Goal: Task Accomplishment & Management: Manage account settings

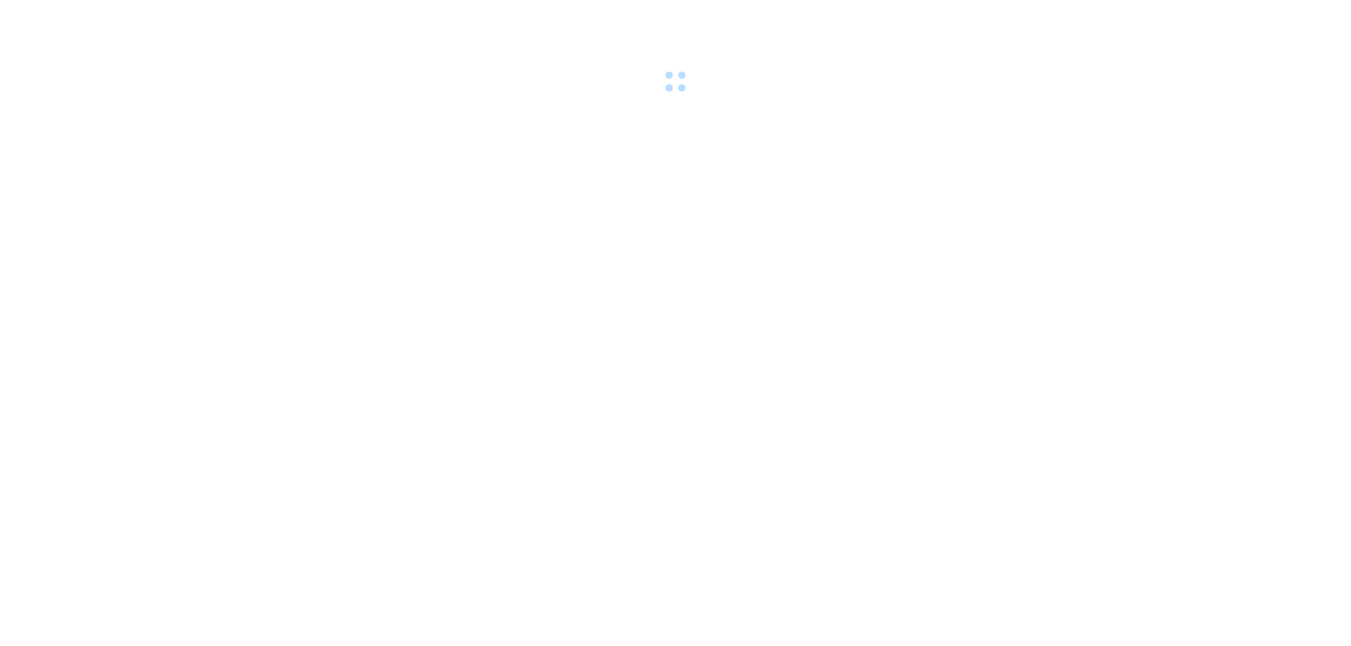
click at [637, 257] on body at bounding box center [675, 323] width 1351 height 646
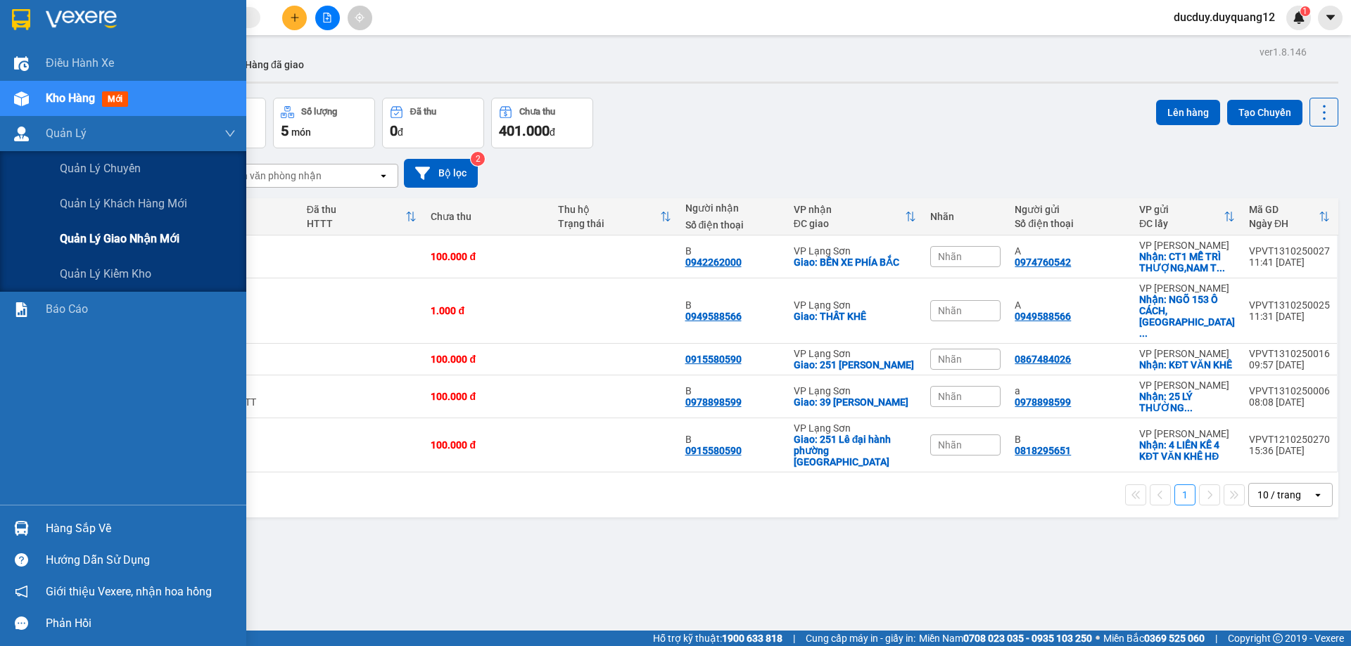
click at [87, 238] on span "Quản lý giao nhận mới" at bounding box center [120, 239] width 120 height 18
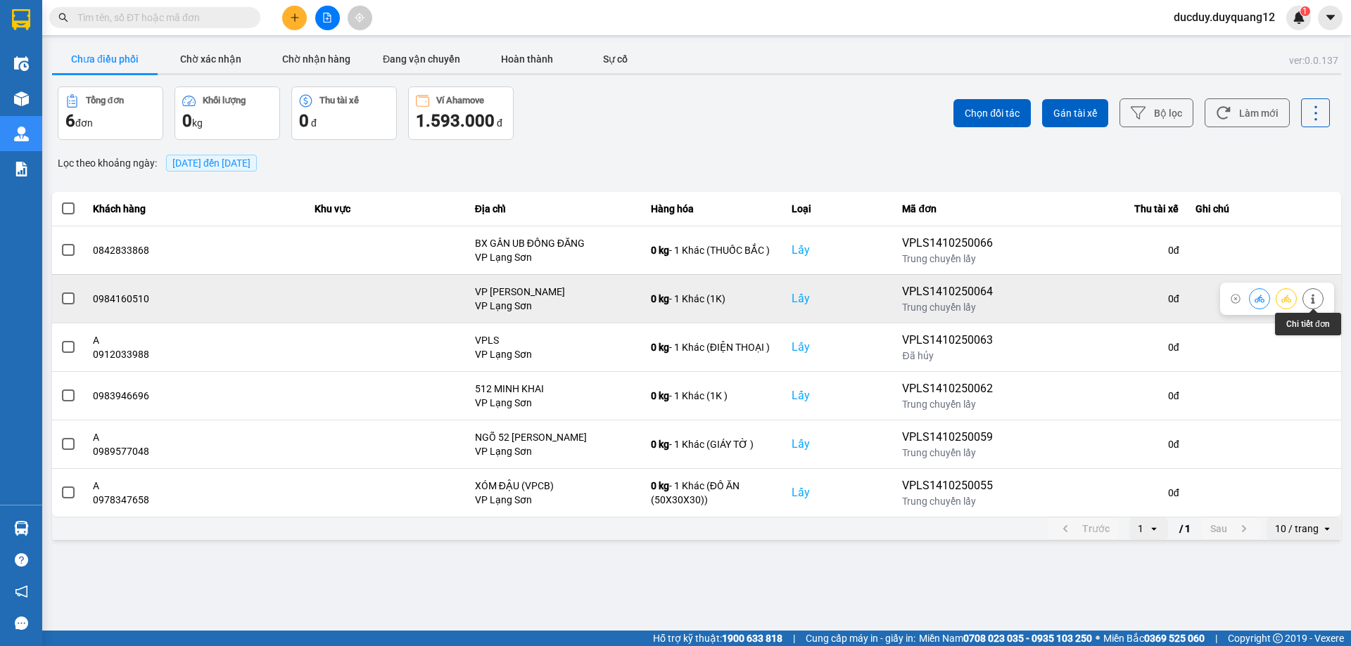
click at [1313, 294] on icon at bounding box center [1313, 299] width 10 height 10
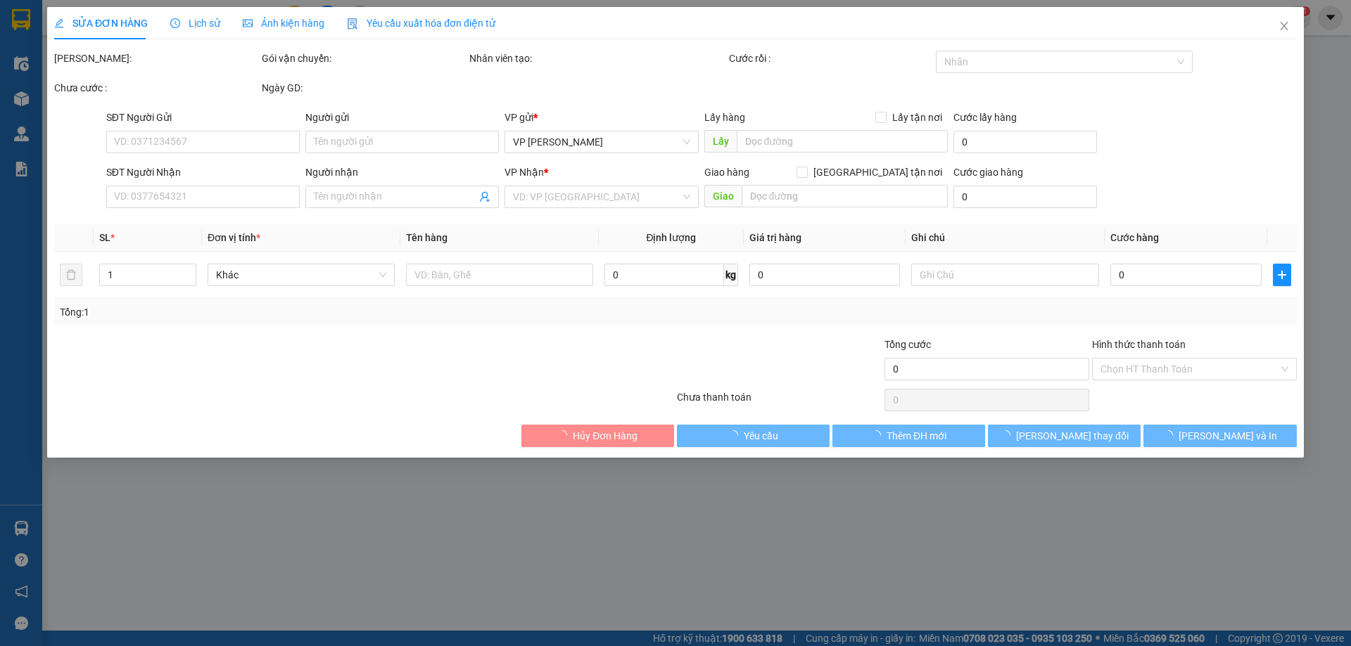
type input "0984160510"
checkbox input "true"
type input "VP [PERSON_NAME]"
type input "0822634012"
checkbox input "true"
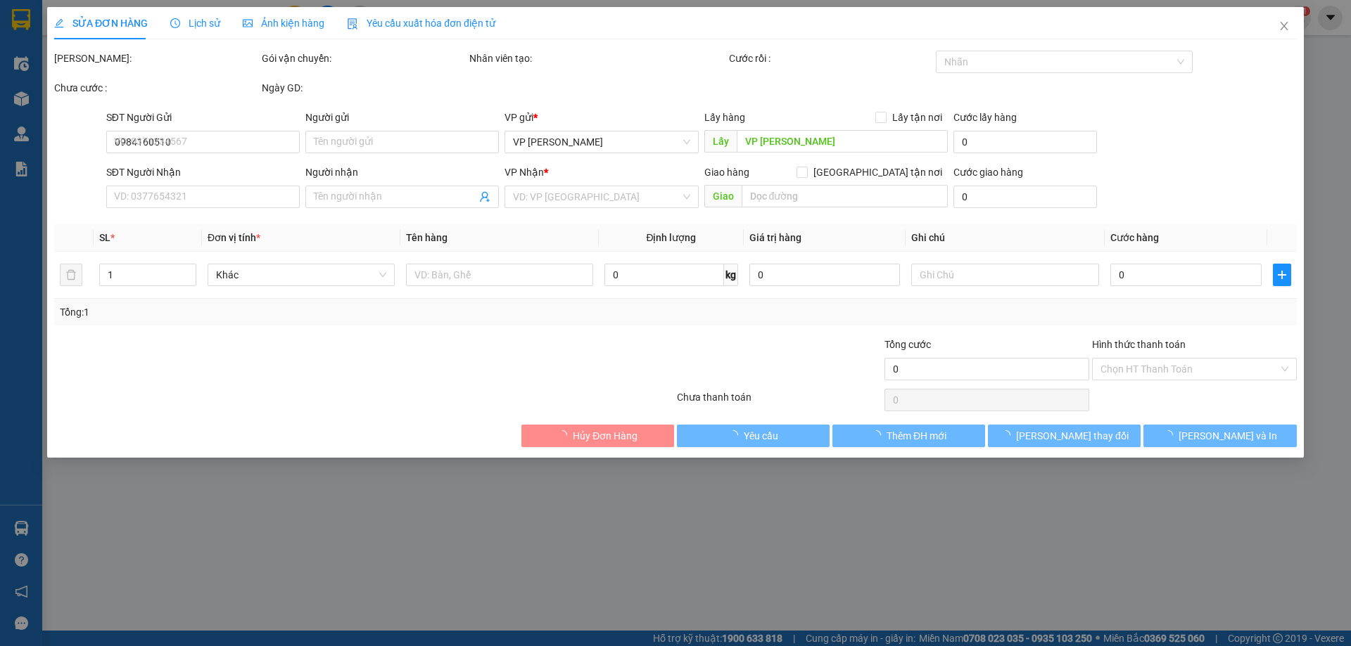
type input "NGÃ 4 SỞ"
type input "130.000"
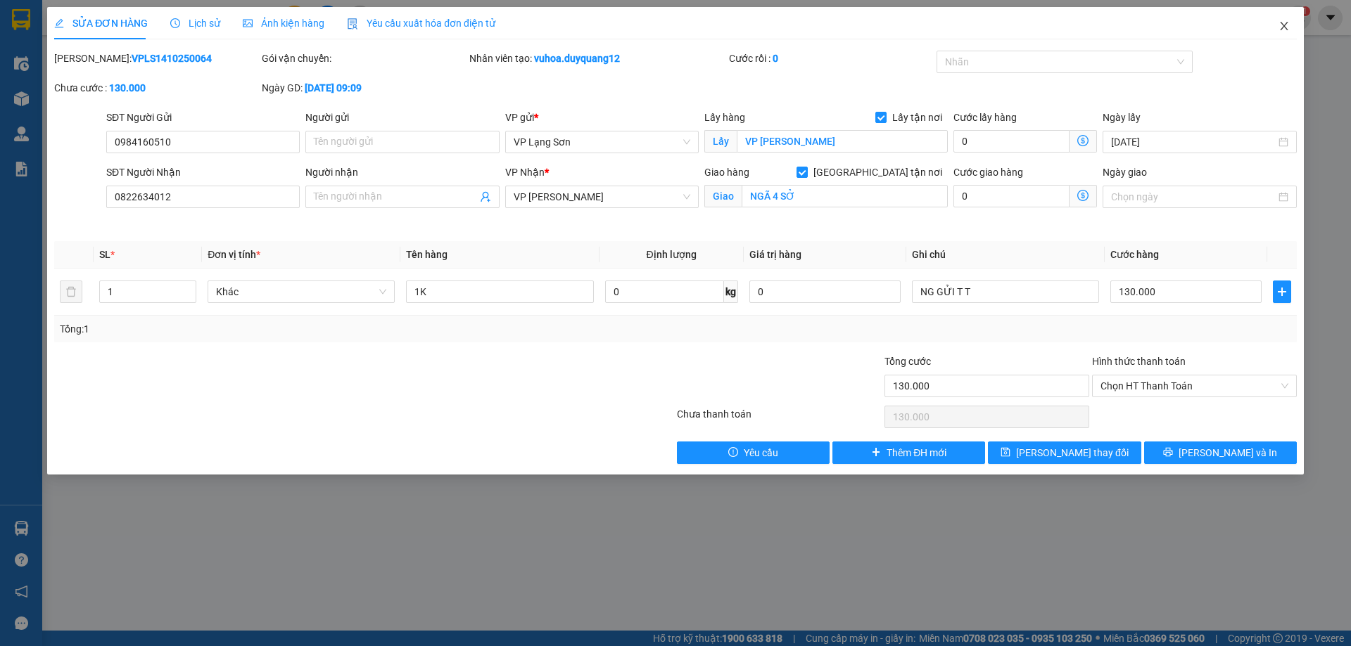
click at [1286, 24] on icon "close" at bounding box center [1284, 26] width 8 height 8
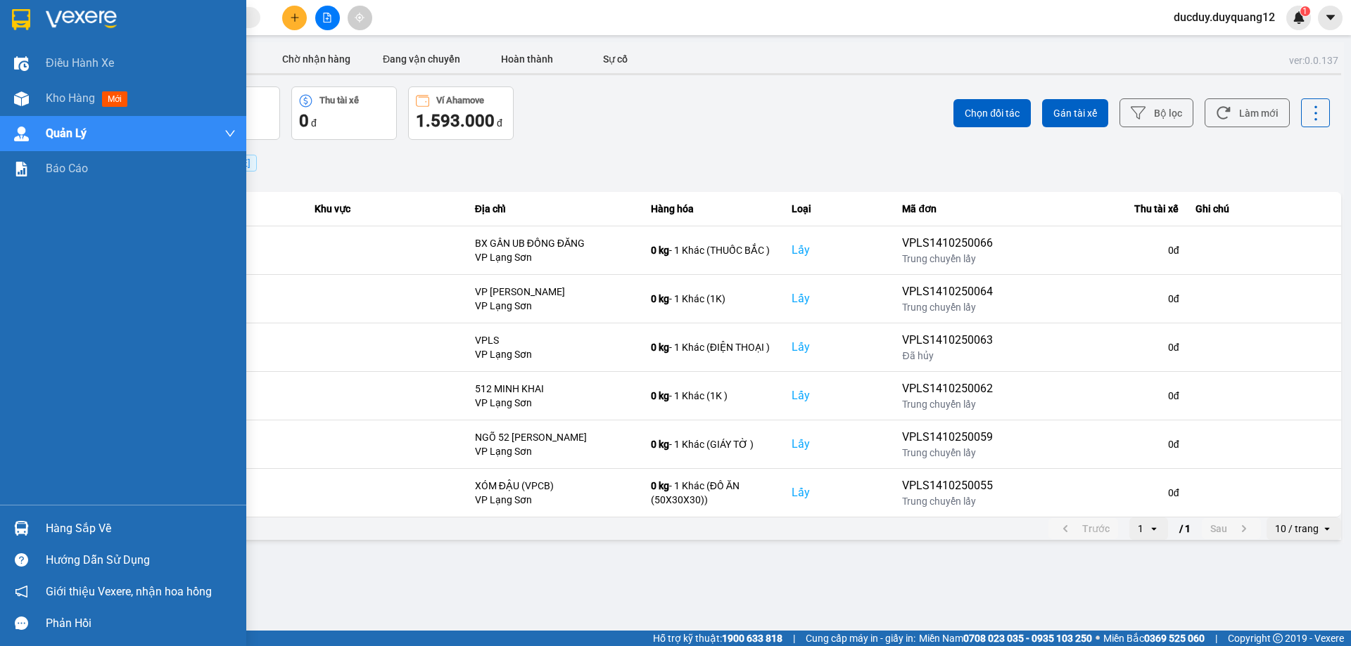
click at [97, 530] on div "Hàng sắp về" at bounding box center [141, 528] width 190 height 21
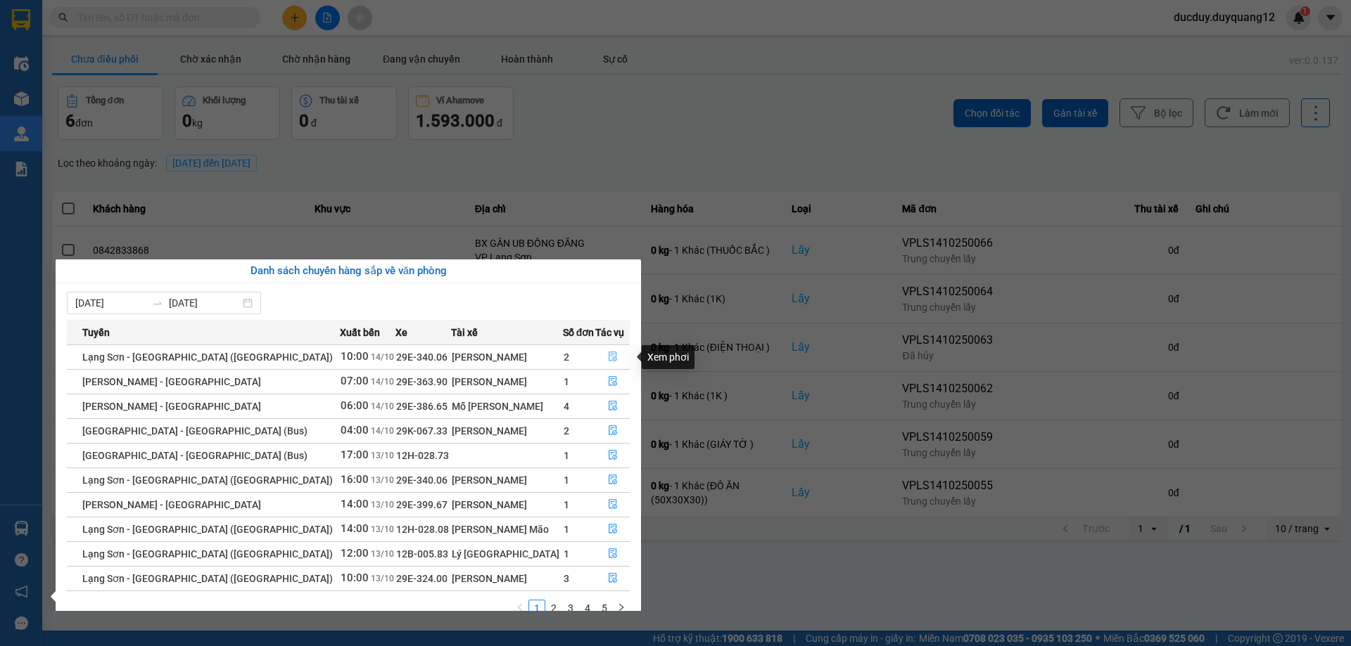
click at [608, 354] on icon "file-done" at bounding box center [613, 357] width 10 height 10
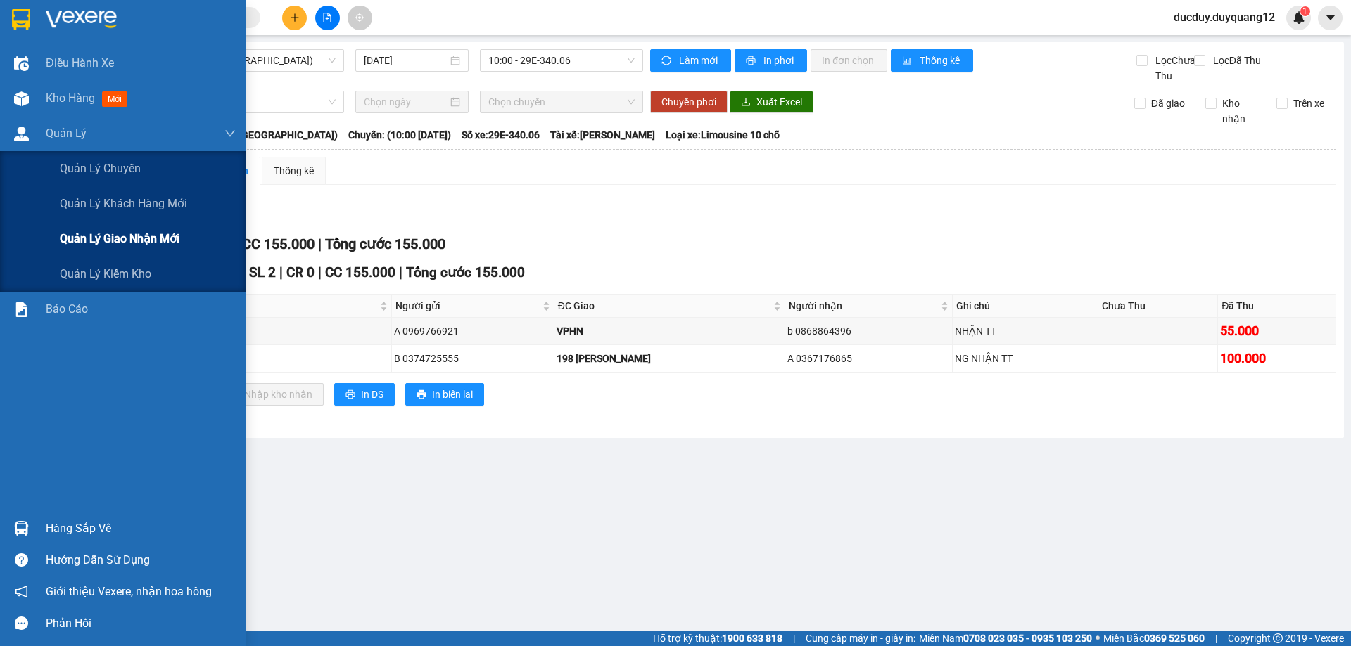
click at [130, 242] on span "Quản lý giao nhận mới" at bounding box center [120, 239] width 120 height 18
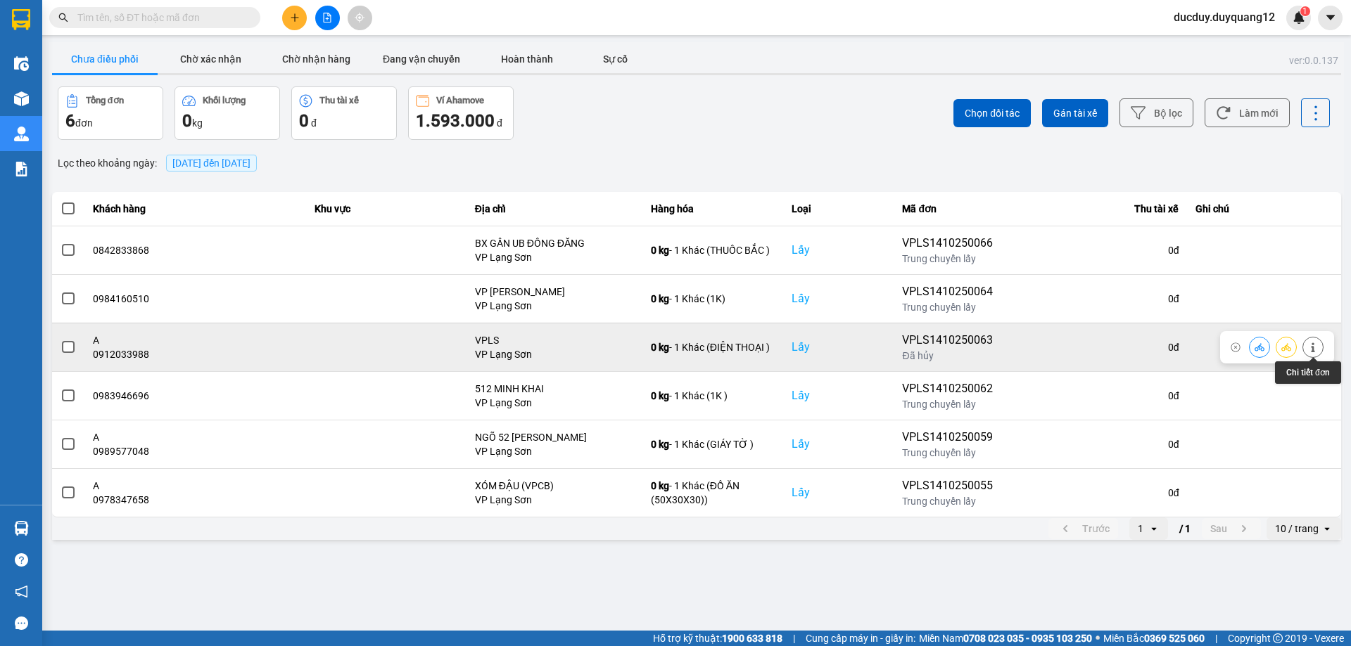
click at [1316, 346] on icon at bounding box center [1313, 348] width 10 height 10
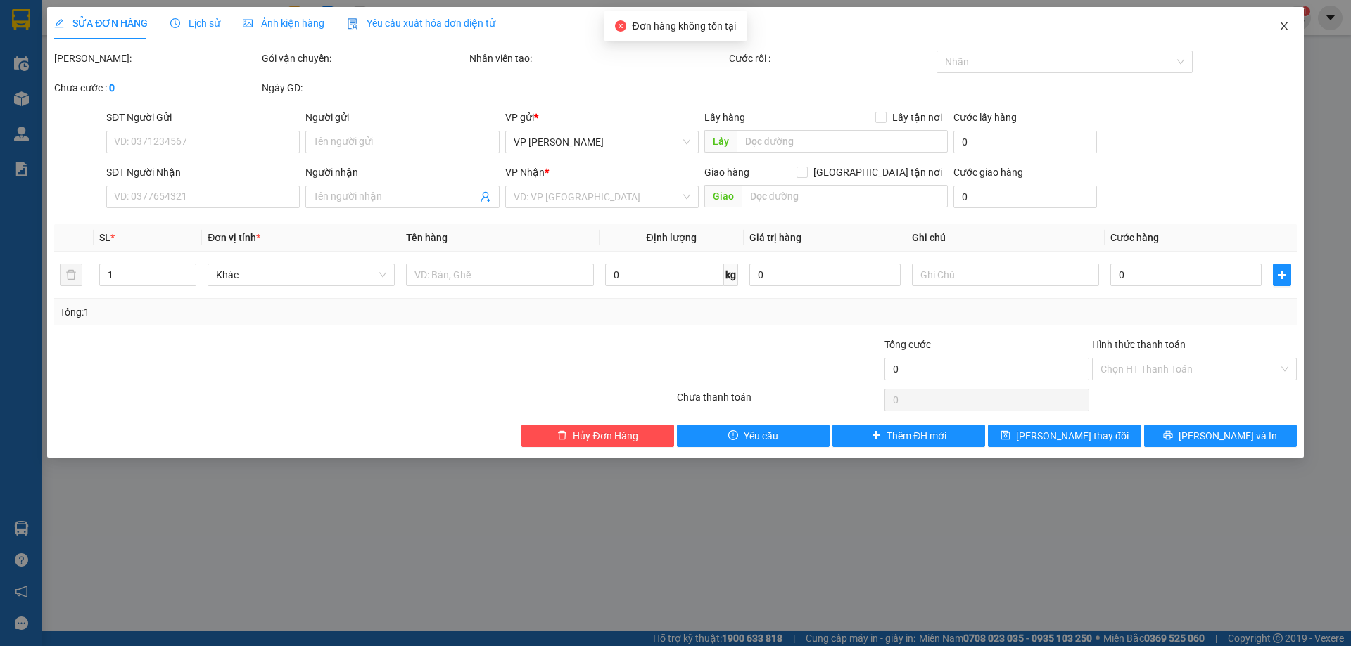
click at [1284, 24] on icon "close" at bounding box center [1283, 25] width 11 height 11
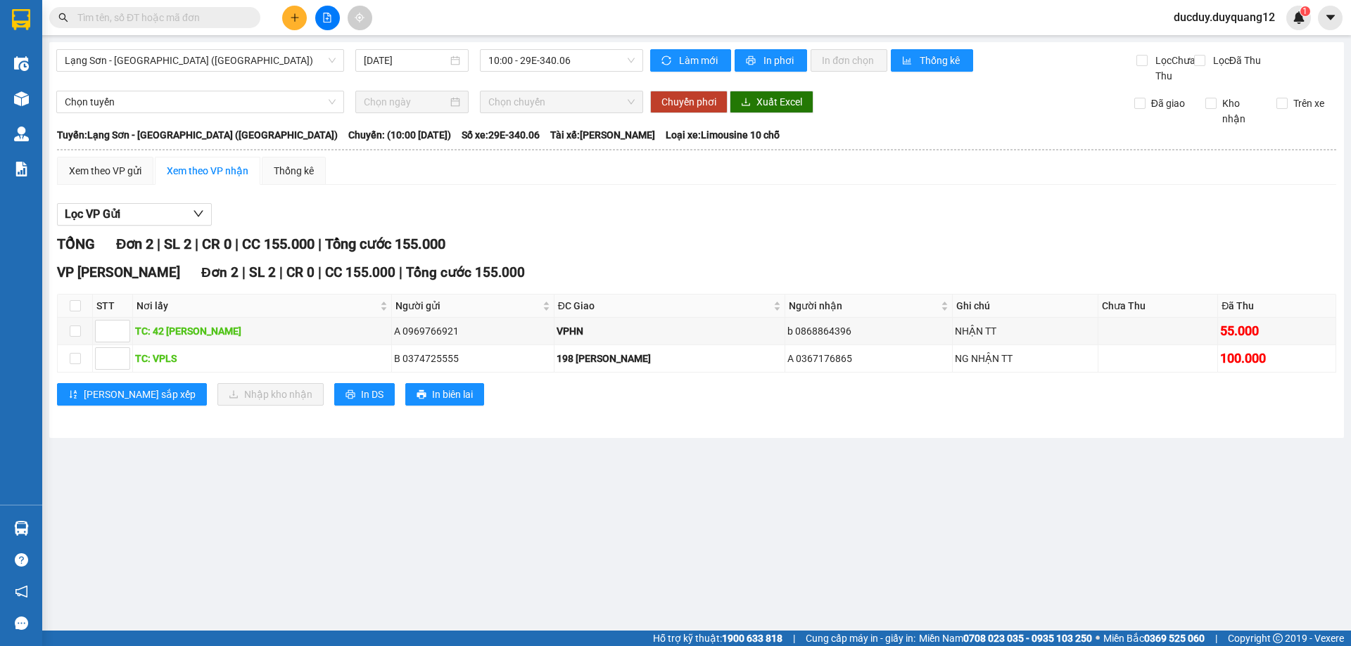
click at [65, 528] on main "[GEOGRAPHIC_DATA] - [GEOGRAPHIC_DATA] ([GEOGRAPHIC_DATA]) [DATE] 10:00 - 29E-34…" at bounding box center [675, 315] width 1351 height 631
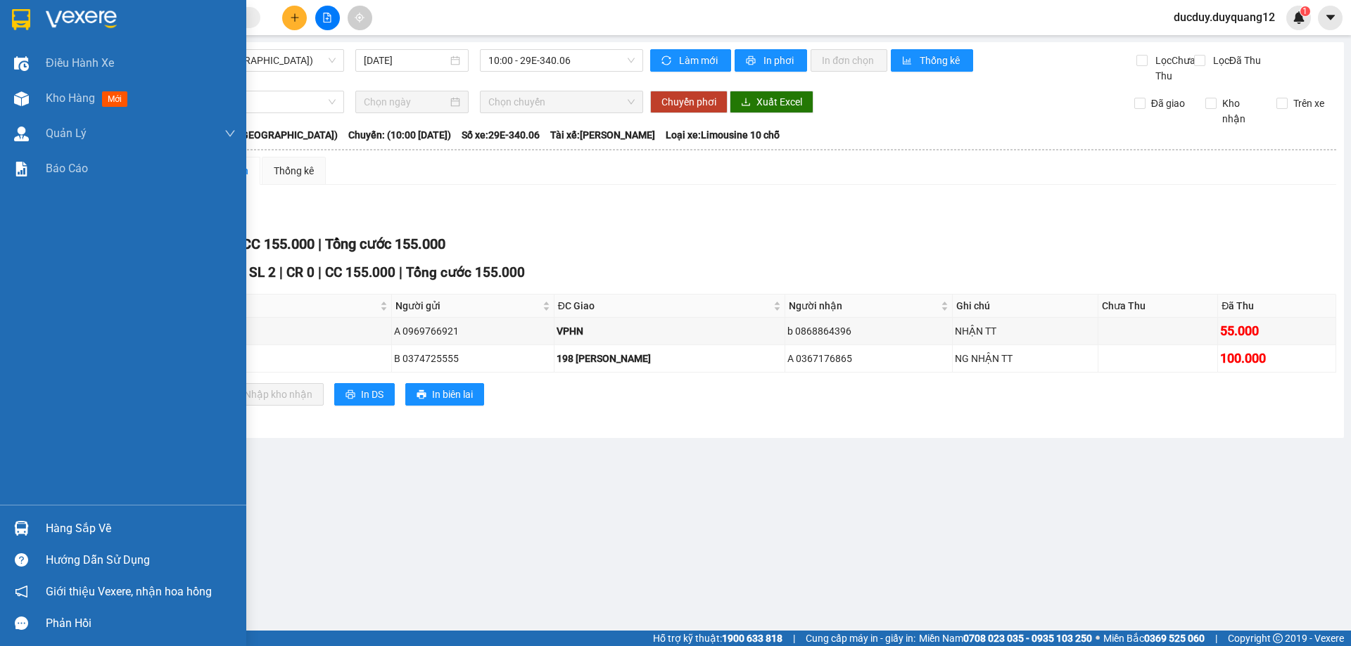
click at [62, 531] on div "Hàng sắp về" at bounding box center [141, 528] width 190 height 21
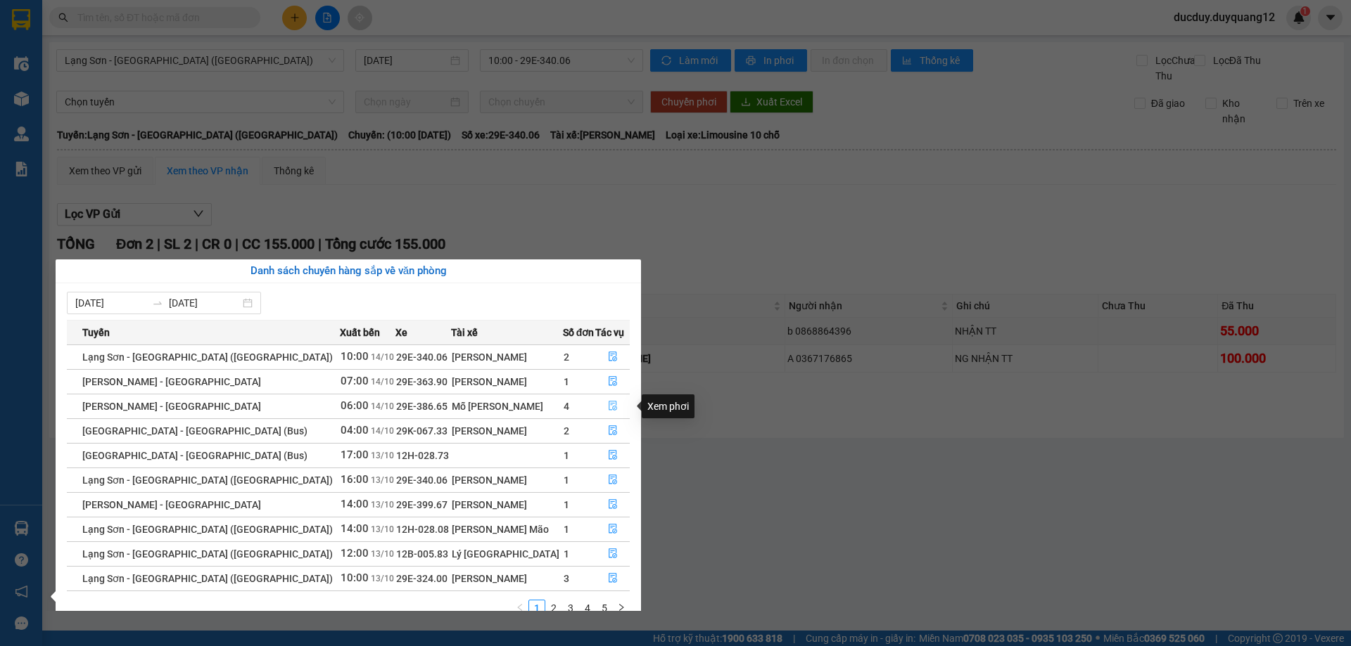
click at [608, 403] on icon "file-done" at bounding box center [613, 406] width 10 height 10
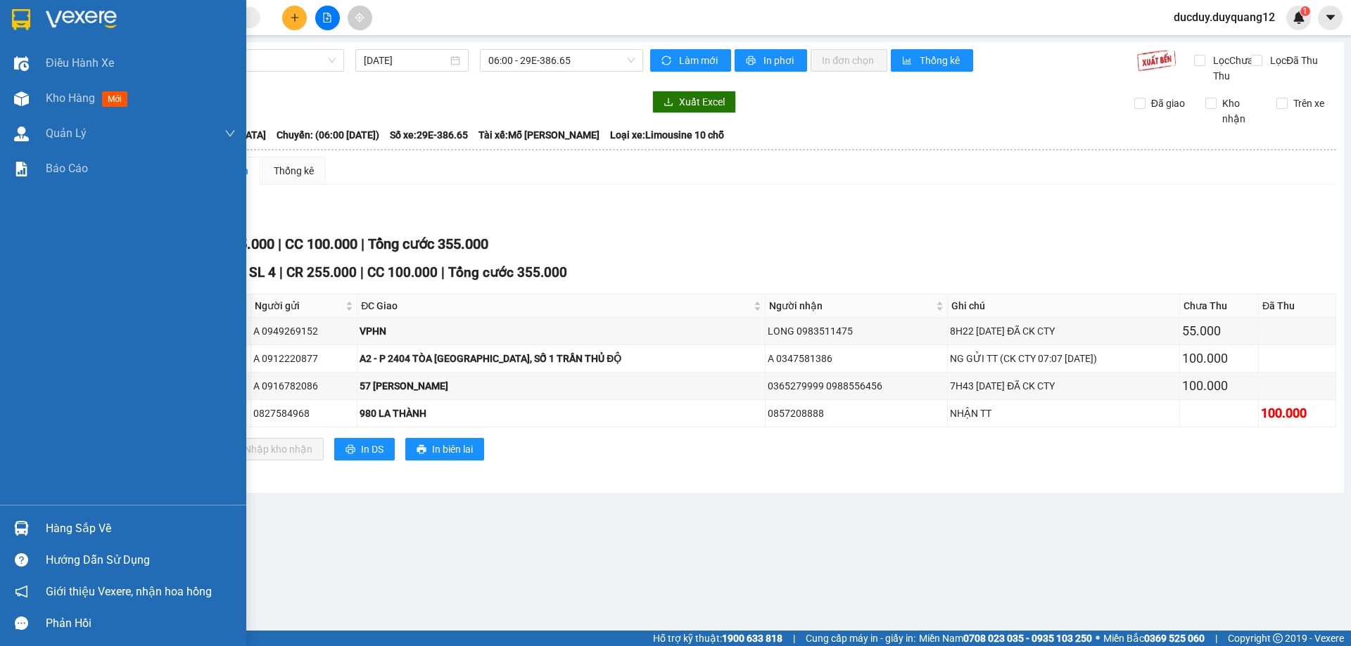
click at [79, 533] on div "Hàng sắp về" at bounding box center [141, 528] width 190 height 21
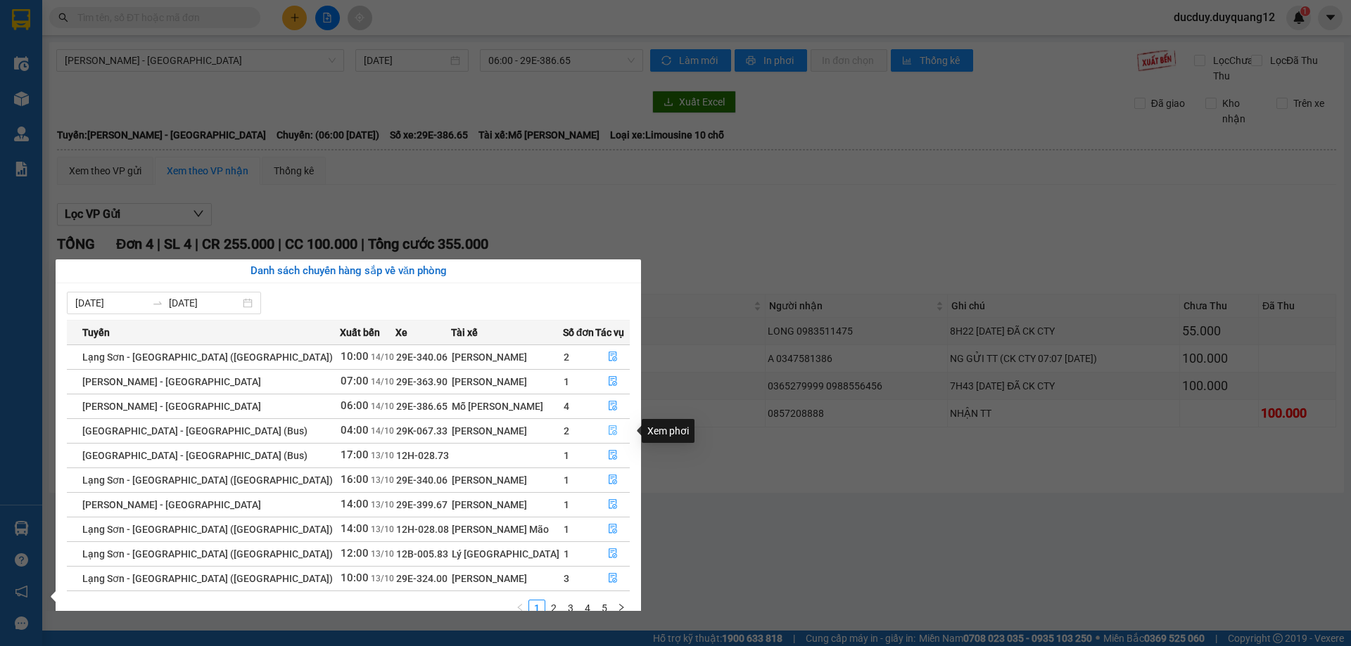
click at [608, 428] on icon "file-done" at bounding box center [613, 431] width 10 height 10
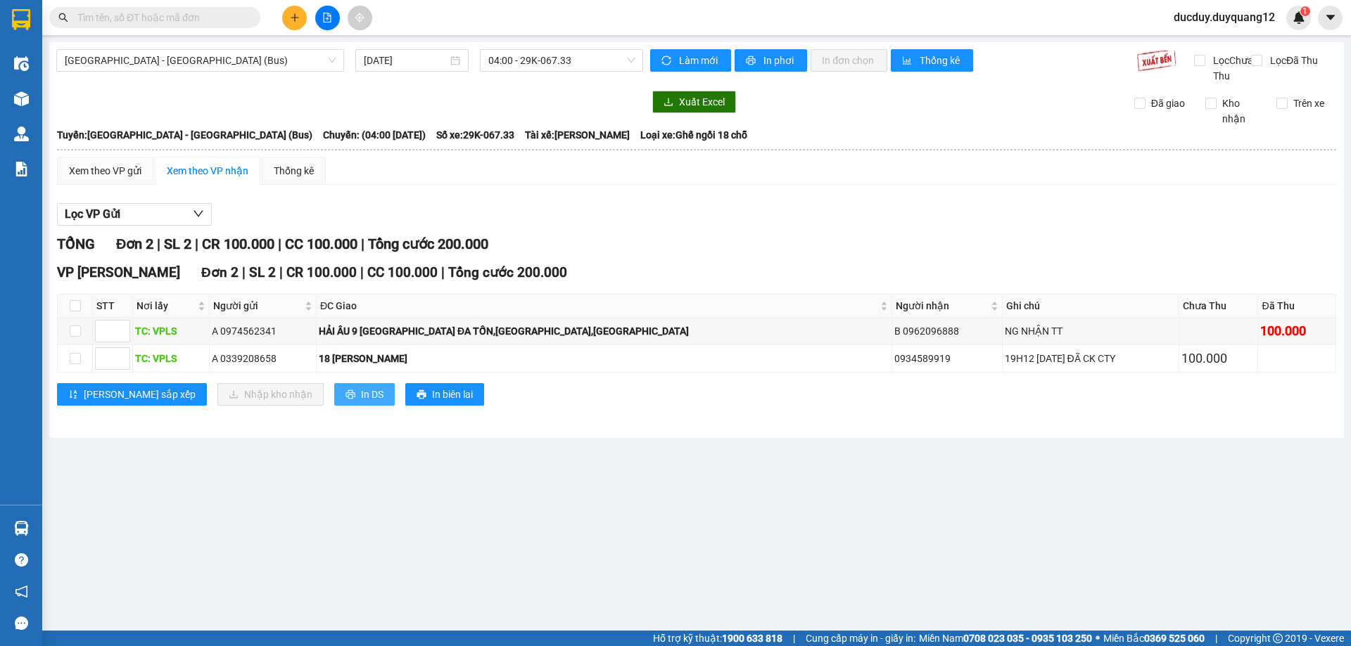
click at [361, 402] on span "In DS" at bounding box center [372, 394] width 23 height 15
click at [74, 337] on input "checkbox" at bounding box center [75, 331] width 11 height 11
checkbox input "true"
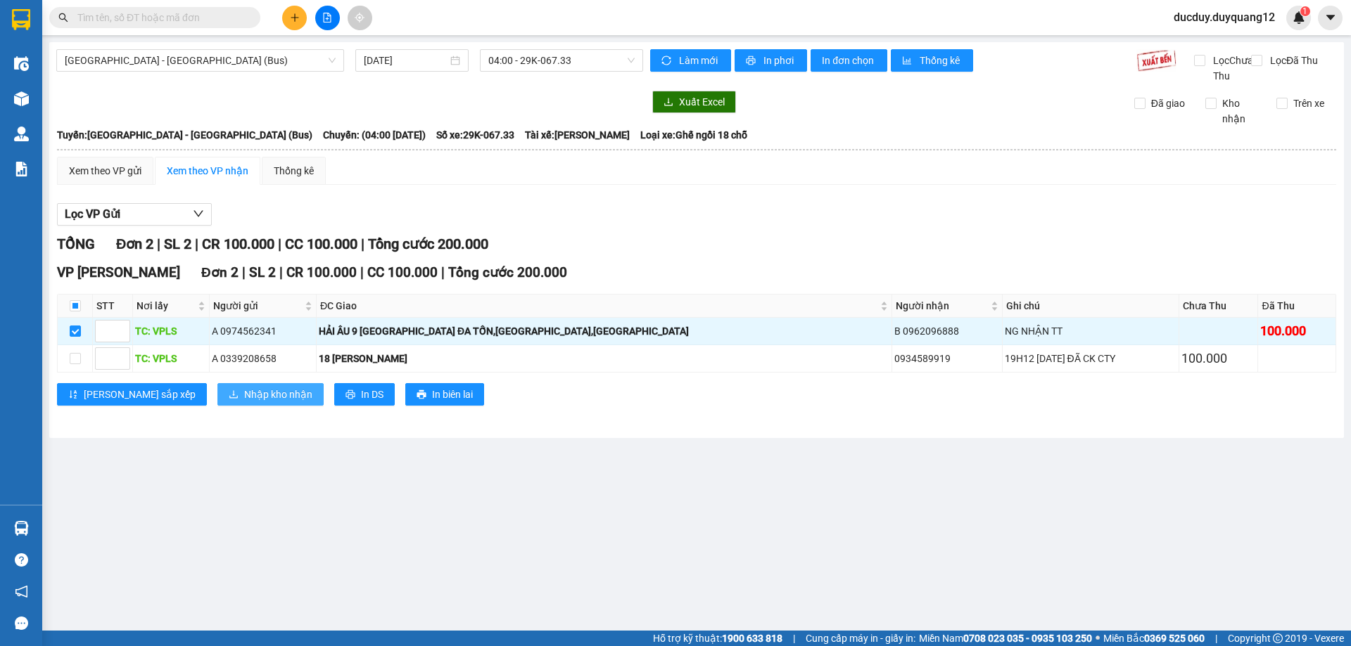
click at [244, 402] on span "Nhập kho nhận" at bounding box center [278, 394] width 68 height 15
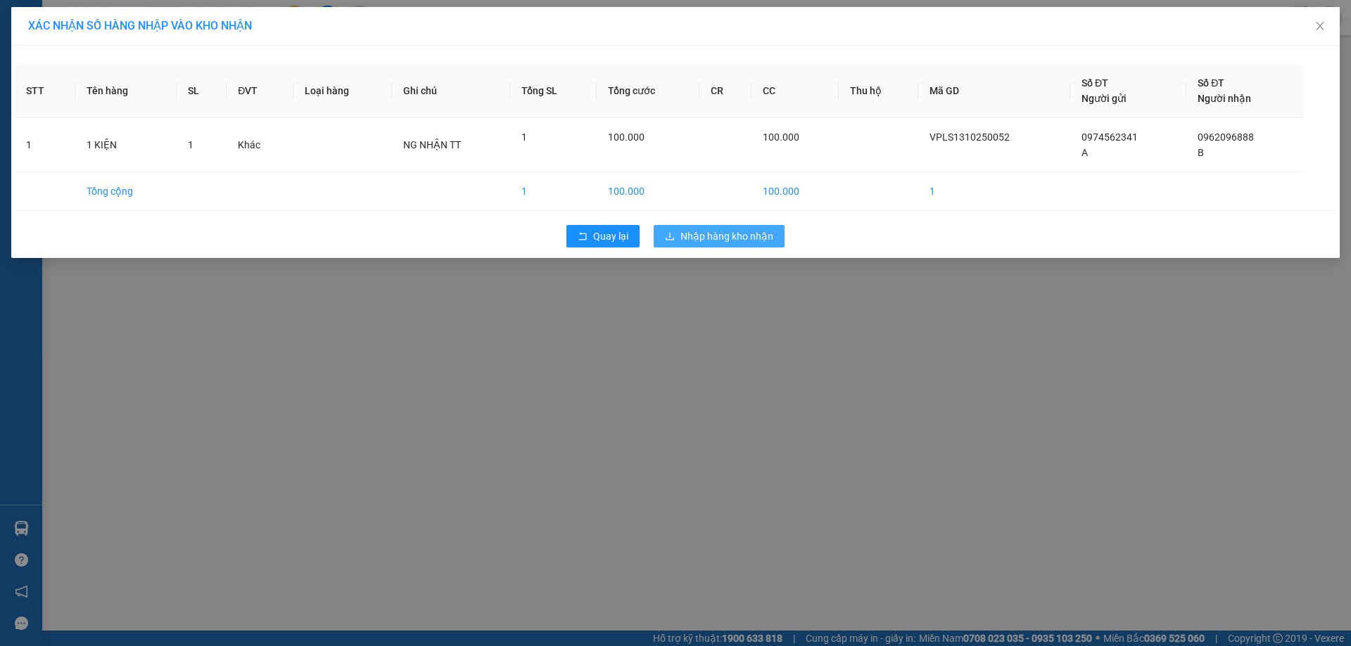
click at [729, 232] on span "Nhập hàng kho nhận" at bounding box center [726, 236] width 93 height 15
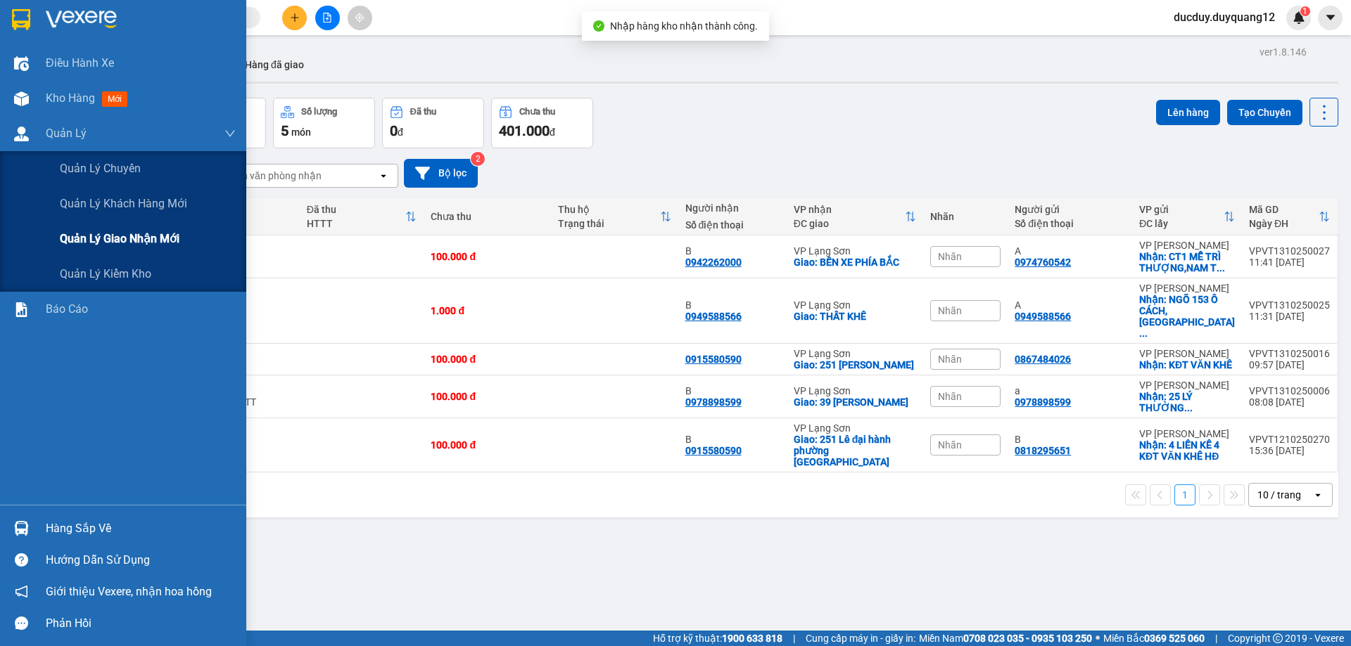
click at [89, 250] on div "Quản lý giao nhận mới" at bounding box center [148, 239] width 176 height 35
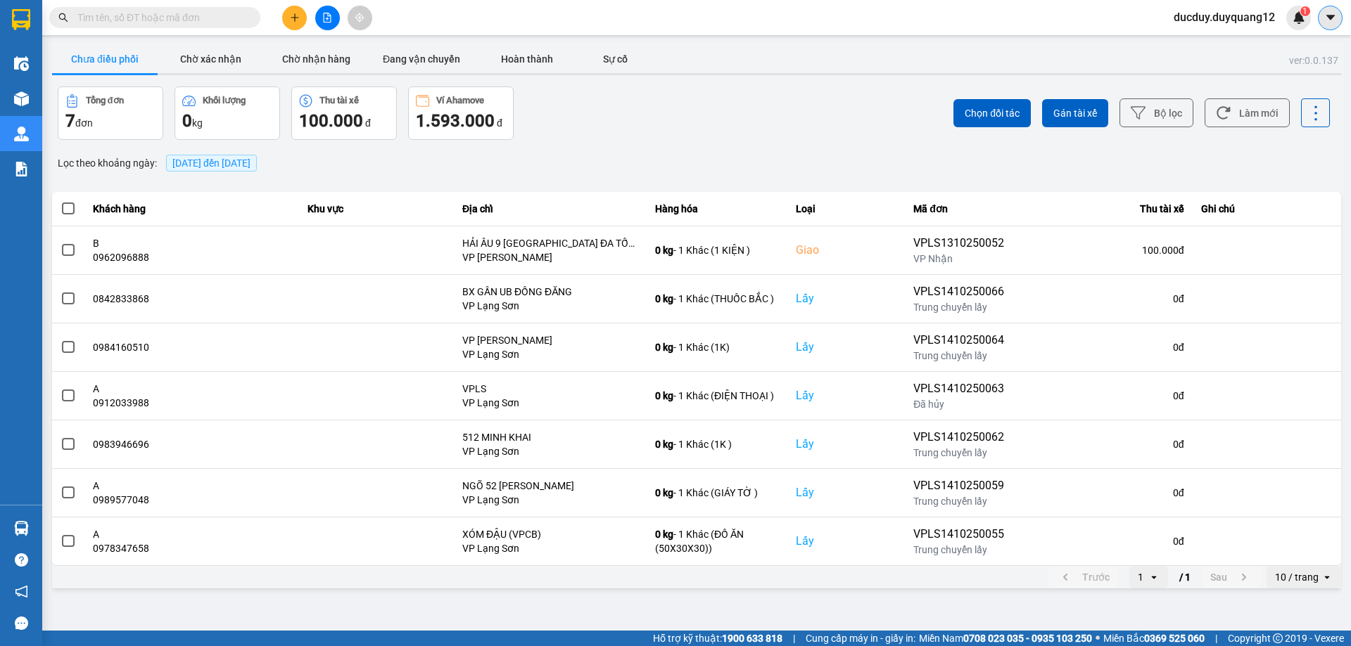
click at [1327, 18] on icon "caret-down" at bounding box center [1330, 17] width 13 height 13
click at [1316, 39] on div "Cấu hình nhà xe" at bounding box center [1281, 52] width 106 height 27
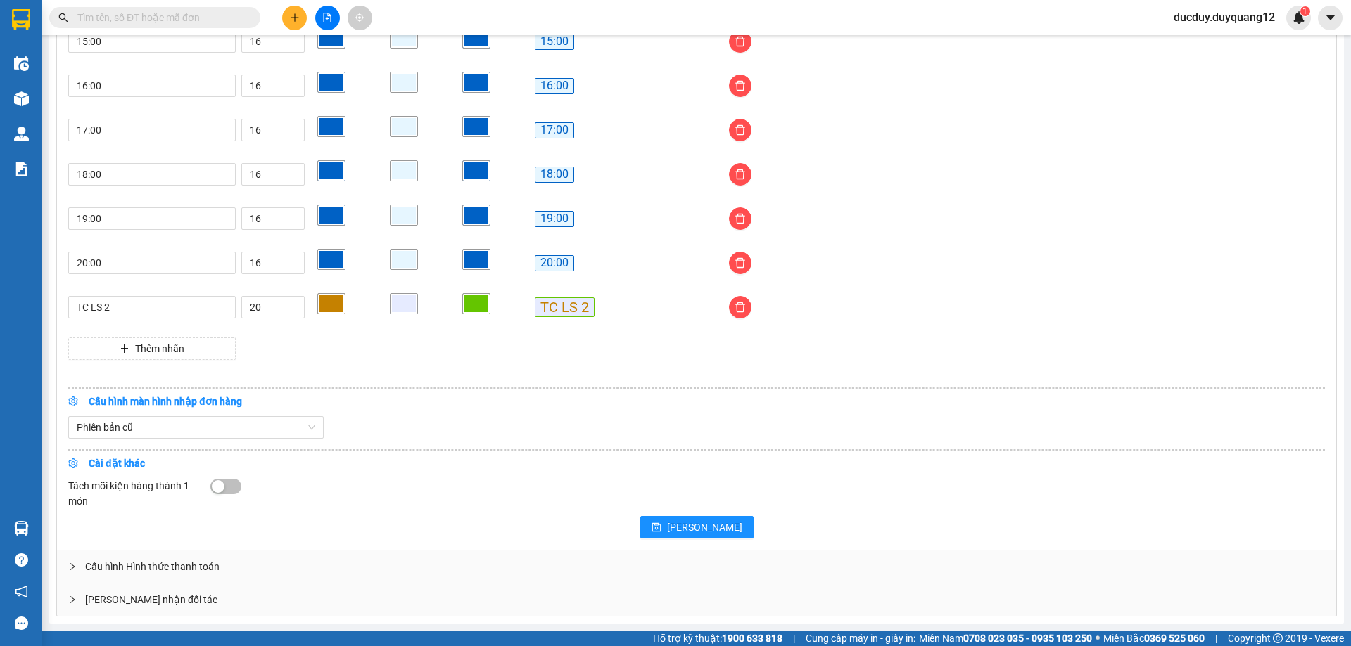
click at [416, 600] on div "[PERSON_NAME] nhận đối tác" at bounding box center [696, 600] width 1279 height 32
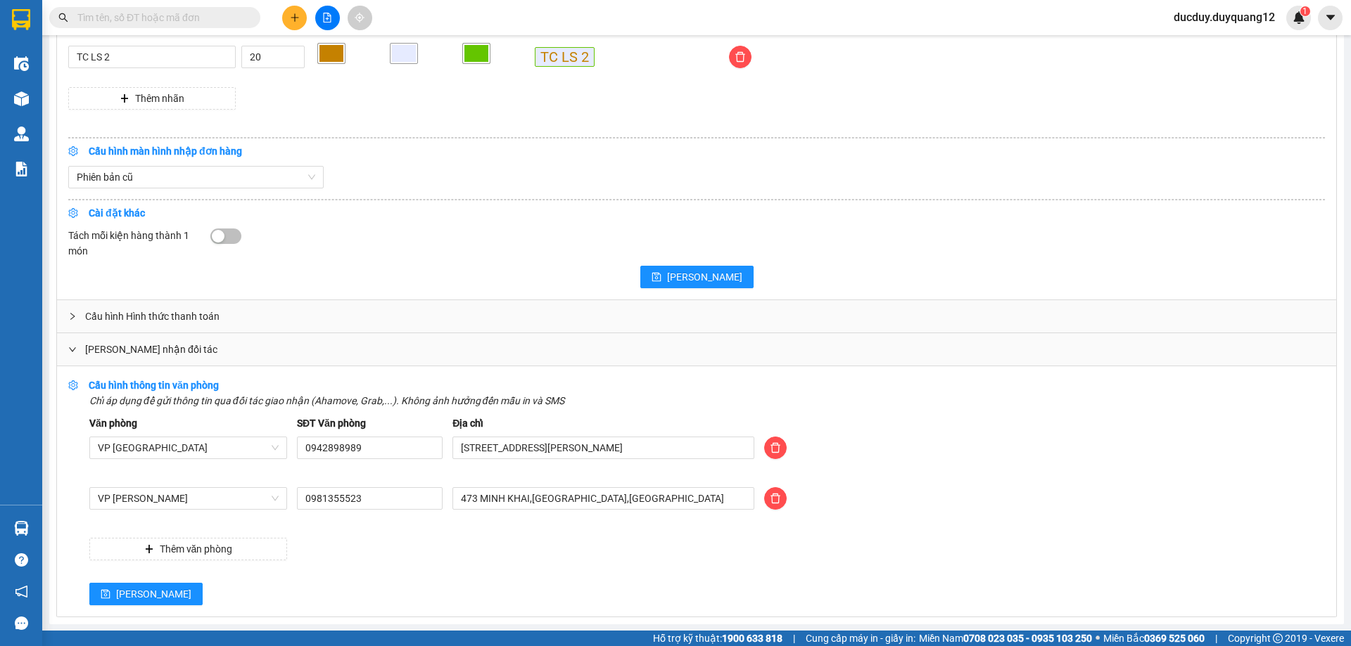
scroll to position [1411, 0]
drag, startPoint x: 642, startPoint y: 499, endPoint x: 403, endPoint y: 531, distance: 241.4
click at [403, 531] on div "Văn phòng VP [GEOGRAPHIC_DATA] SĐT Văn phòng 0942898989 Địa chỉ [STREET_ADDRESS…" at bounding box center [706, 487] width 1235 height 145
type input "[PERSON_NAME] [GEOGRAPHIC_DATA],[GEOGRAPHIC_DATA],[GEOGRAPHIC_DATA]"
click at [99, 597] on button "[PERSON_NAME]" at bounding box center [145, 593] width 113 height 23
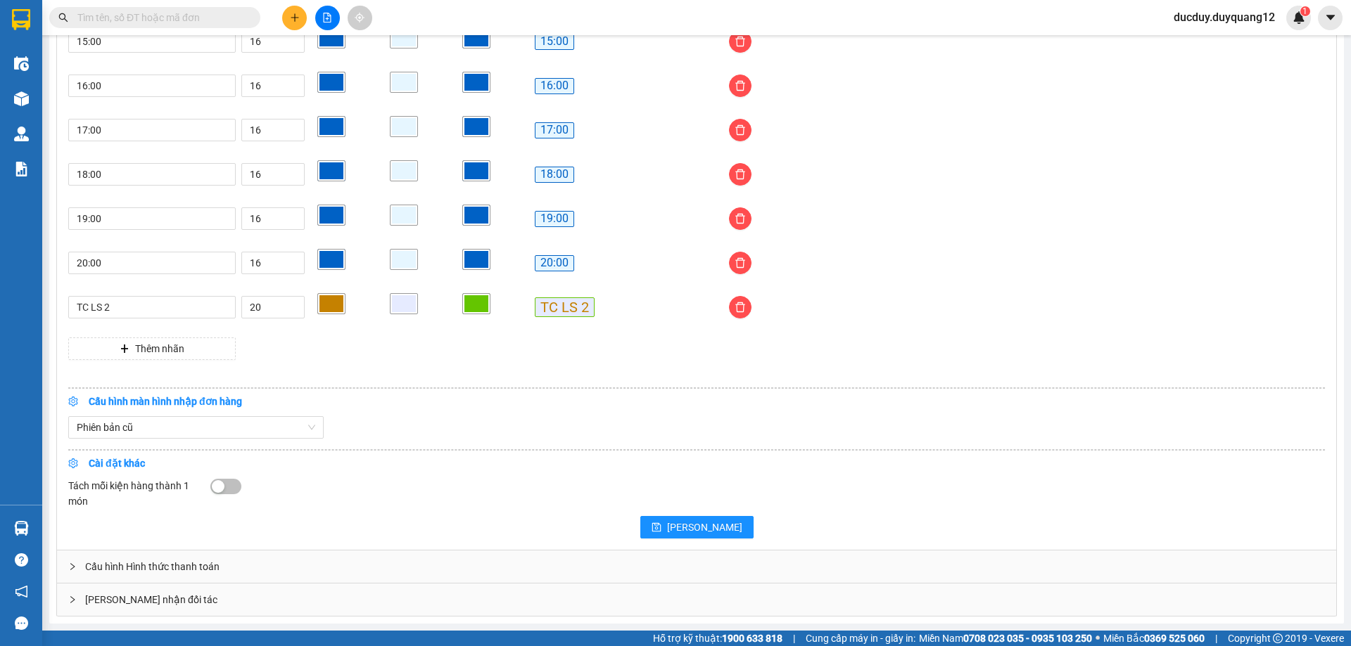
scroll to position [1162, 0]
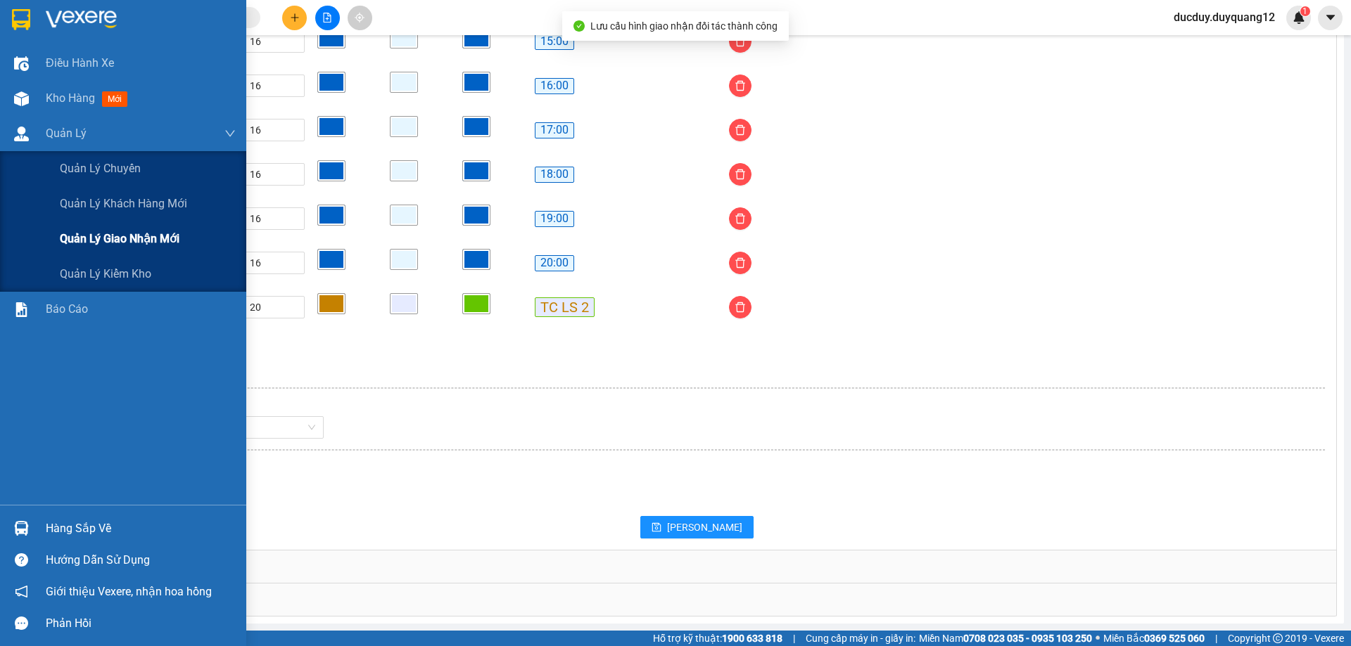
click at [117, 241] on span "Quản lý giao nhận mới" at bounding box center [120, 239] width 120 height 18
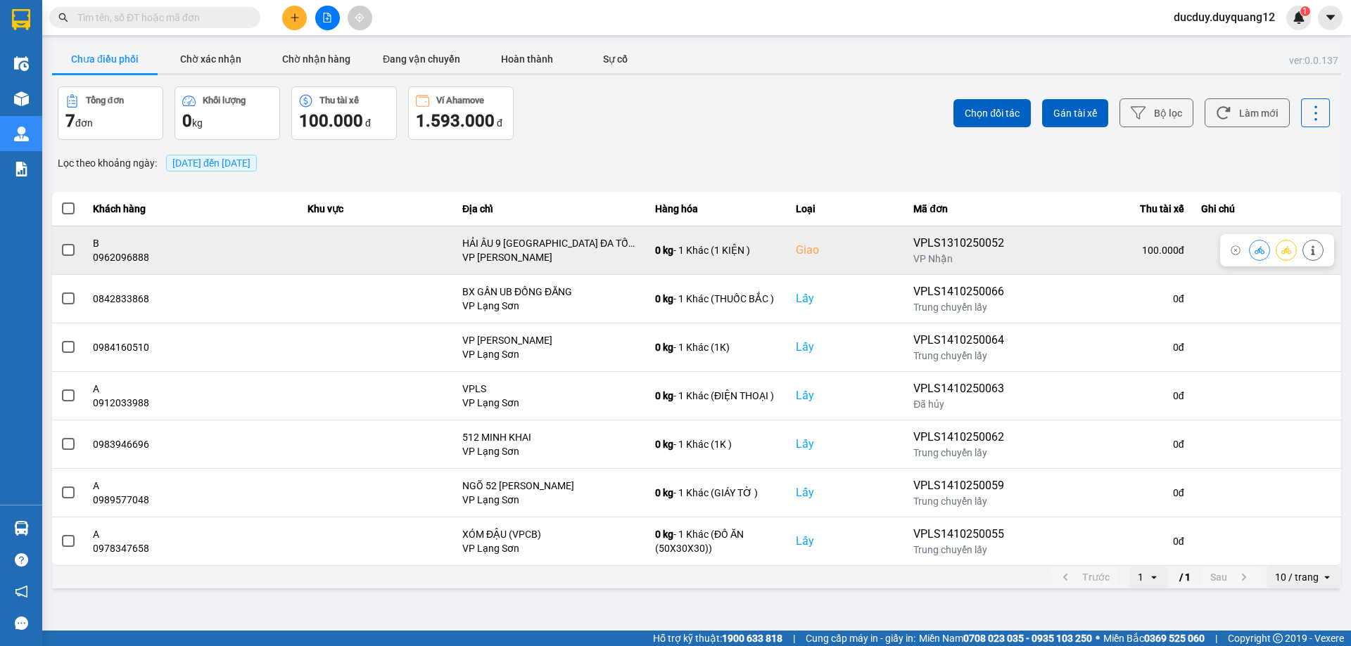
click at [60, 250] on label at bounding box center [67, 250] width 15 height 15
click at [60, 243] on input "checkbox" at bounding box center [60, 243] width 0 height 0
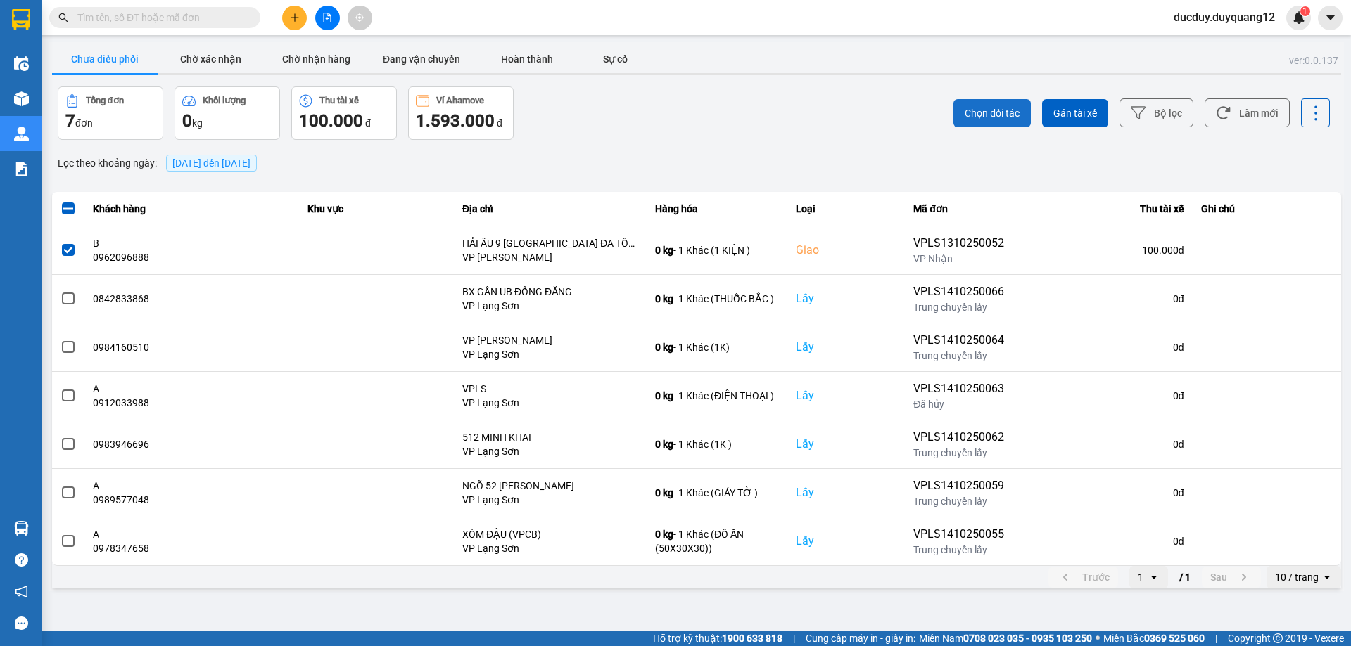
click at [1009, 117] on span "Chọn đối tác" at bounding box center [991, 113] width 55 height 14
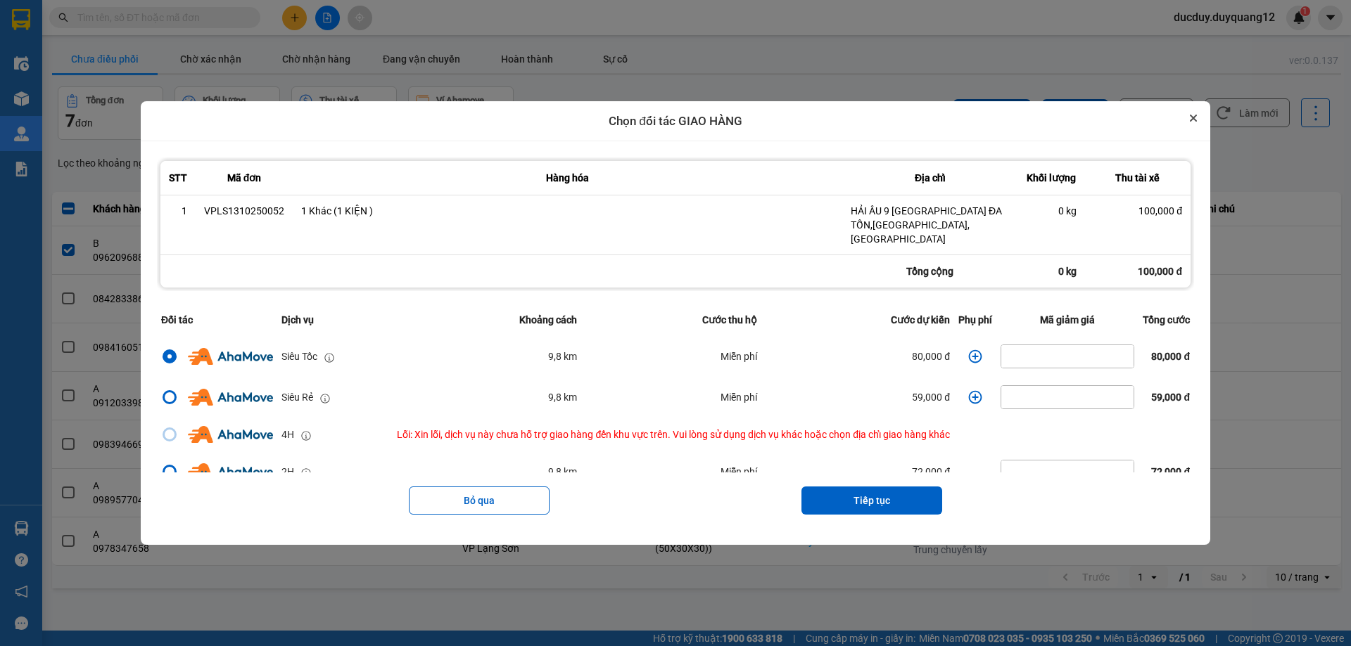
click at [1195, 122] on icon "Close" at bounding box center [1193, 118] width 7 height 7
